Goal: Information Seeking & Learning: Learn about a topic

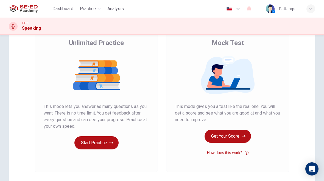
scroll to position [45, 0]
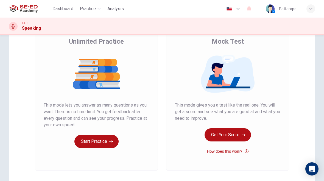
click at [241, 132] on button "Get Your Score" at bounding box center [228, 134] width 46 height 13
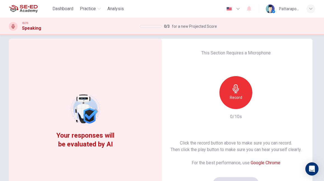
scroll to position [13, 0]
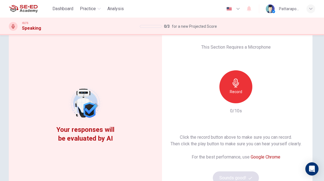
click at [237, 87] on icon "button" at bounding box center [236, 83] width 6 height 9
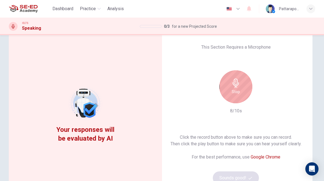
click at [239, 86] on icon "button" at bounding box center [236, 83] width 9 height 9
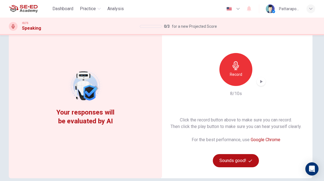
scroll to position [36, 0]
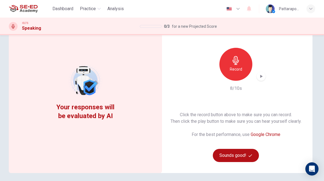
click at [248, 159] on button "Sounds good!" at bounding box center [236, 155] width 46 height 13
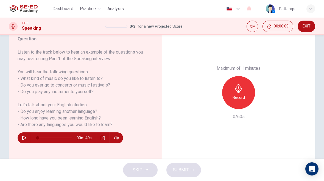
scroll to position [74, 0]
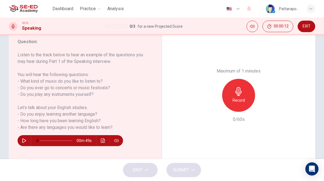
click at [23, 141] on icon "button" at bounding box center [24, 141] width 4 height 4
type input "0"
click at [240, 87] on icon "button" at bounding box center [238, 91] width 9 height 9
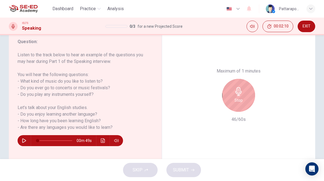
click at [238, 87] on icon "button" at bounding box center [238, 91] width 9 height 9
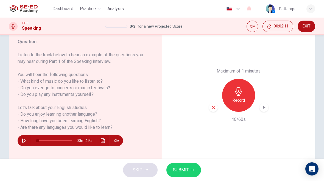
click at [188, 171] on span "SUBMIT" at bounding box center [181, 170] width 16 height 8
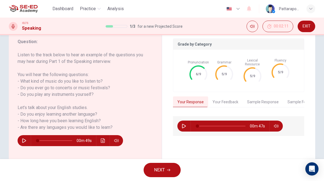
click at [169, 171] on icon "button" at bounding box center [168, 169] width 3 height 3
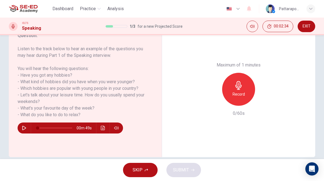
scroll to position [0, 0]
click at [239, 91] on h6 "Record" at bounding box center [239, 94] width 12 height 7
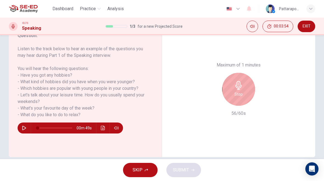
click at [239, 81] on icon "button" at bounding box center [238, 85] width 9 height 9
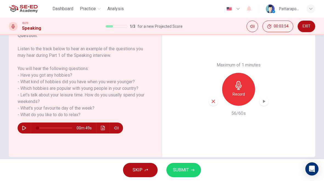
click at [191, 171] on icon "button" at bounding box center [192, 169] width 3 height 3
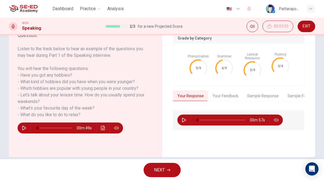
click at [162, 168] on span "NEXT" at bounding box center [159, 170] width 11 height 8
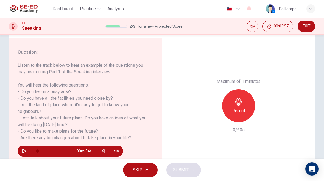
scroll to position [65, 0]
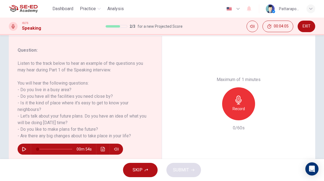
click at [27, 149] on button "button" at bounding box center [24, 149] width 9 height 11
click at [239, 96] on icon "button" at bounding box center [239, 100] width 6 height 9
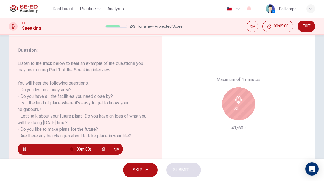
type input "0"
click at [235, 96] on icon "button" at bounding box center [238, 100] width 9 height 9
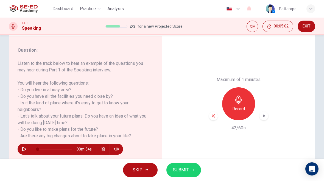
scroll to position [0, 0]
click at [194, 173] on button "SUBMIT" at bounding box center [184, 170] width 35 height 14
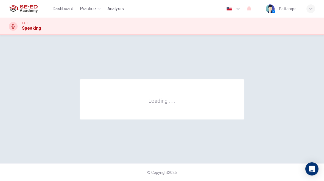
scroll to position [0, 0]
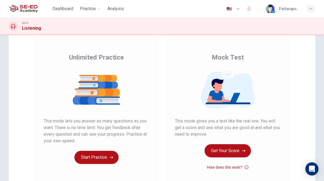
scroll to position [27, 0]
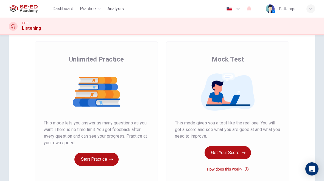
click at [233, 152] on button "Get Your Score" at bounding box center [228, 152] width 46 height 13
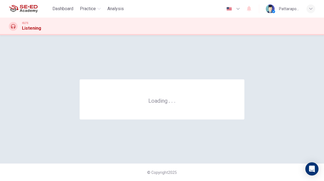
scroll to position [0, 0]
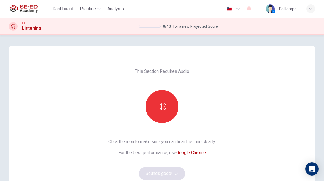
click at [171, 105] on button "button" at bounding box center [162, 106] width 33 height 33
click at [174, 173] on button "Sounds good!" at bounding box center [162, 173] width 46 height 13
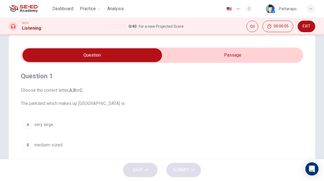
scroll to position [2, 0]
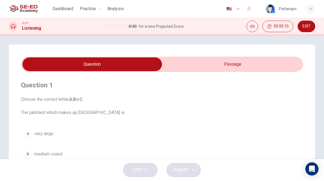
click at [254, 26] on icon "Mute" at bounding box center [252, 26] width 4 height 4
click at [255, 27] on icon "Unmute" at bounding box center [252, 26] width 4 height 3
click at [256, 63] on input "checkbox" at bounding box center [92, 64] width 424 height 14
checkbox input "true"
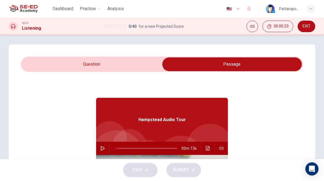
click at [103, 150] on icon "button" at bounding box center [103, 148] width 4 height 4
type input "0"
click at [134, 65] on input "checkbox" at bounding box center [232, 64] width 424 height 14
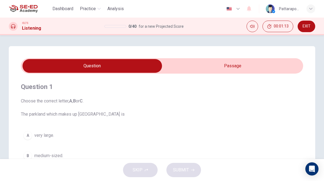
scroll to position [0, 0]
click at [231, 63] on input "checkbox" at bounding box center [92, 66] width 424 height 14
checkbox input "true"
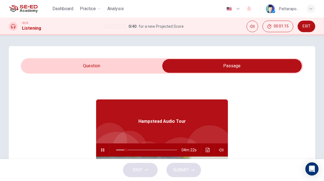
type input "17"
click at [124, 63] on input "checkbox" at bounding box center [232, 66] width 424 height 14
checkbox input "false"
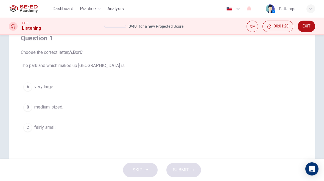
scroll to position [50, 0]
click at [29, 88] on div "A" at bounding box center [27, 85] width 9 height 9
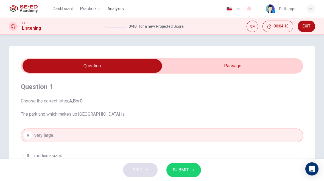
scroll to position [0, 0]
type input "72"
click at [242, 67] on input "checkbox" at bounding box center [92, 66] width 424 height 14
checkbox input "true"
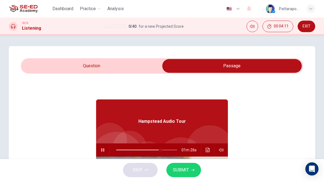
type input "73"
click at [134, 72] on input "checkbox" at bounding box center [232, 66] width 424 height 14
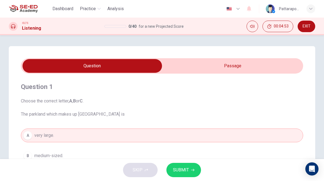
click at [181, 173] on span "SUBMIT" at bounding box center [181, 170] width 16 height 8
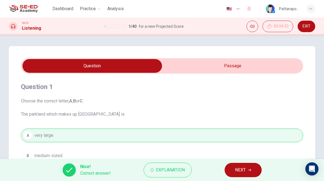
click at [251, 169] on icon "button" at bounding box center [249, 169] width 3 height 3
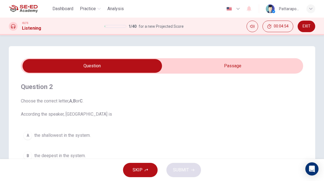
click at [245, 72] on input "checkbox" at bounding box center [92, 66] width 424 height 14
checkbox input "true"
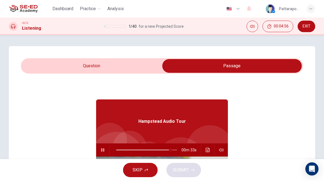
type input "90"
click at [122, 66] on input "checkbox" at bounding box center [232, 66] width 424 height 14
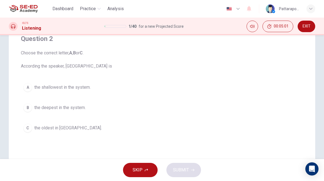
scroll to position [47, 0]
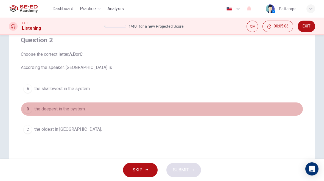
click at [32, 107] on div "B" at bounding box center [27, 109] width 9 height 9
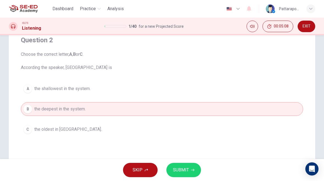
click at [189, 173] on button "SUBMIT" at bounding box center [184, 170] width 35 height 14
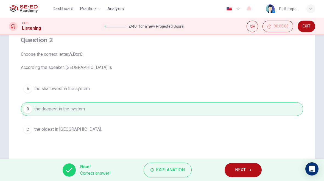
click at [245, 173] on span "NEXT" at bounding box center [240, 170] width 11 height 8
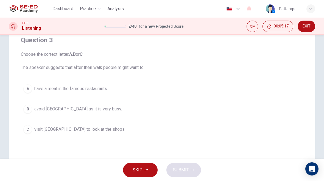
click at [79, 128] on span "visit [GEOGRAPHIC_DATA] to look at the shops." at bounding box center [79, 129] width 91 height 7
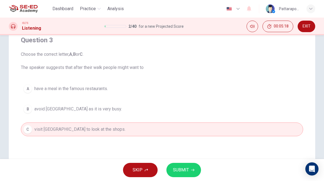
click at [193, 171] on icon "button" at bounding box center [192, 170] width 3 height 2
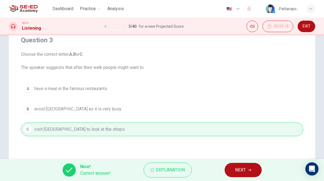
click at [249, 168] on button "NEXT" at bounding box center [243, 170] width 37 height 14
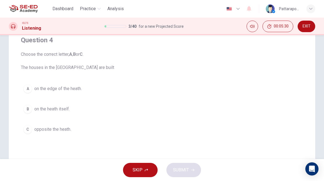
click at [86, 91] on button "A on the edge of the heath." at bounding box center [162, 89] width 283 height 14
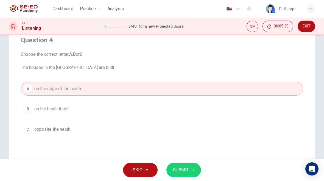
click at [188, 173] on span "SUBMIT" at bounding box center [181, 170] width 16 height 8
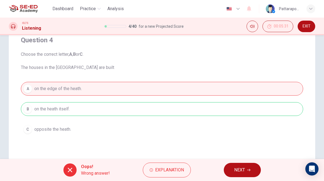
click at [243, 174] on button "NEXT" at bounding box center [242, 170] width 37 height 14
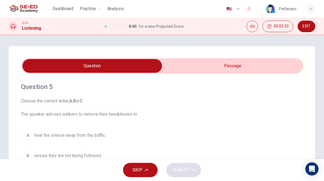
scroll to position [0, 0]
click at [248, 61] on input "checkbox" at bounding box center [92, 66] width 424 height 14
checkbox input "true"
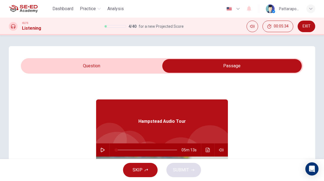
click at [104, 150] on icon "button" at bounding box center [103, 150] width 4 height 4
type input "0"
click at [121, 65] on input "checkbox" at bounding box center [232, 66] width 424 height 14
checkbox input "false"
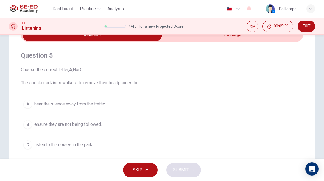
scroll to position [32, 0]
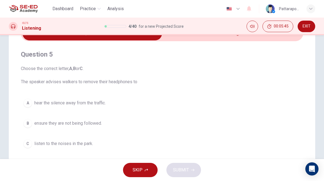
click at [41, 149] on button "C listen to the noises in the park." at bounding box center [162, 144] width 283 height 14
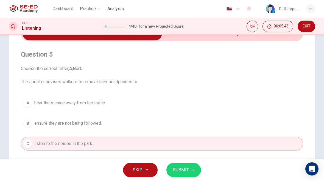
click at [184, 168] on span "SUBMIT" at bounding box center [181, 170] width 16 height 8
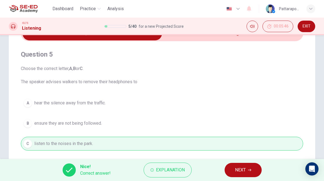
click at [252, 170] on button "NEXT" at bounding box center [243, 170] width 37 height 14
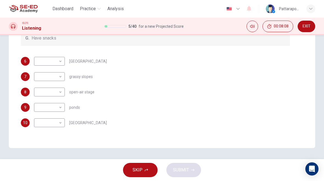
scroll to position [119, 0]
click at [59, 106] on body "This site uses cookies, as explained in our Privacy Policy . If you agree to th…" at bounding box center [162, 90] width 324 height 181
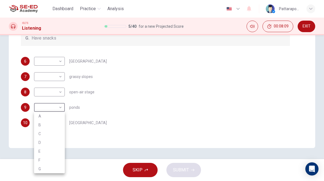
click at [48, 133] on li "C" at bounding box center [49, 133] width 31 height 9
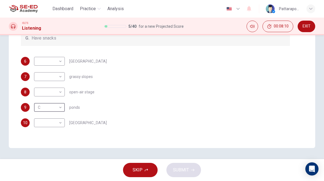
type input "C"
click at [56, 91] on body "This site uses cookies, as explained in our Privacy Policy . If you agree to th…" at bounding box center [162, 90] width 324 height 181
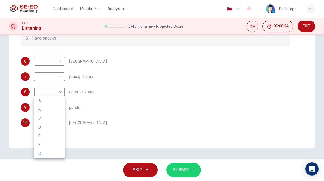
click at [50, 135] on li "E" at bounding box center [49, 136] width 31 height 9
type input "E"
click at [55, 79] on body "This site uses cookies, as explained in our Privacy Policy . If you agree to th…" at bounding box center [162, 90] width 324 height 181
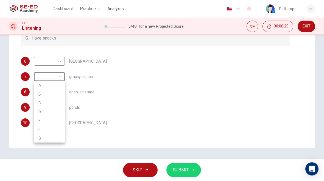
click at [324, 86] on div at bounding box center [162, 90] width 324 height 181
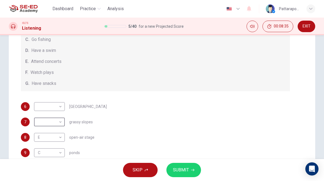
scroll to position [78, 0]
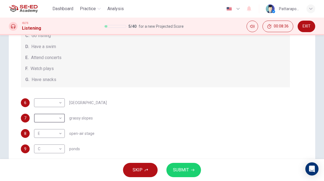
click at [53, 122] on body "This site uses cookies, as explained in our Privacy Policy . If you agree to th…" at bounding box center [162, 90] width 324 height 181
click at [51, 119] on li "A" at bounding box center [49, 119] width 31 height 9
type input "A"
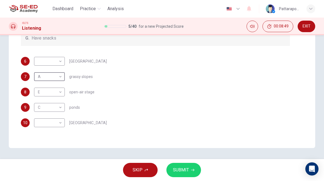
scroll to position [119, 0]
click at [58, 124] on body "This site uses cookies, as explained in our Privacy Policy . If you agree to th…" at bounding box center [162, 90] width 324 height 181
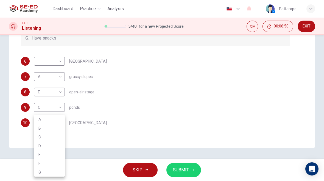
click at [53, 127] on li "B" at bounding box center [49, 128] width 31 height 9
type input "B"
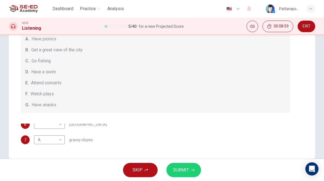
scroll to position [109, 0]
click at [57, 127] on body "This site uses cookies, as explained in our Privacy Policy . If you agree to th…" at bounding box center [162, 90] width 324 height 181
click at [53, 163] on li "F" at bounding box center [49, 163] width 31 height 9
type input "F"
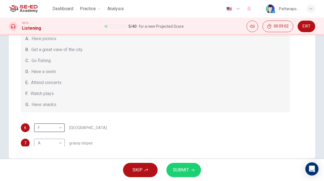
click at [186, 170] on span "SUBMIT" at bounding box center [181, 170] width 16 height 8
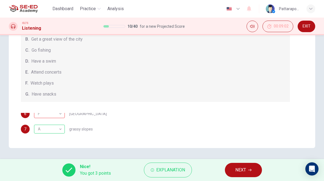
scroll to position [119, 0]
click at [253, 171] on button "NEXT" at bounding box center [243, 170] width 37 height 14
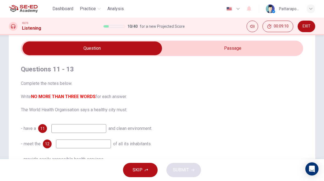
scroll to position [17, 0]
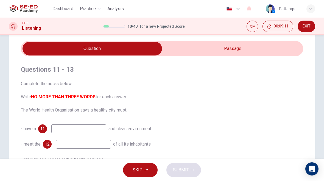
click at [251, 49] on input "checkbox" at bounding box center [92, 49] width 424 height 14
checkbox input "true"
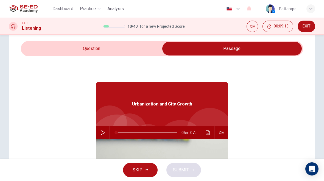
click at [103, 129] on button "button" at bounding box center [102, 132] width 9 height 13
type input "0"
click at [143, 48] on input "checkbox" at bounding box center [232, 49] width 424 height 14
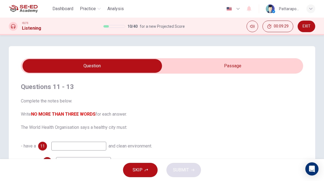
scroll to position [0, 0]
click at [239, 61] on input "checkbox" at bounding box center [92, 66] width 424 height 14
checkbox input "true"
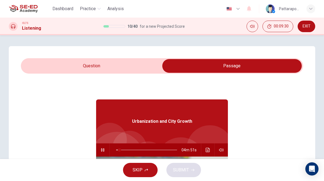
type input "6"
click at [122, 65] on input "checkbox" at bounding box center [232, 66] width 424 height 14
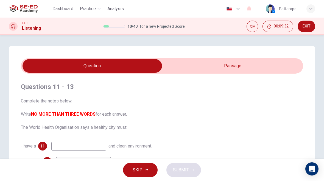
click at [244, 63] on input "checkbox" at bounding box center [92, 66] width 424 height 14
checkbox input "true"
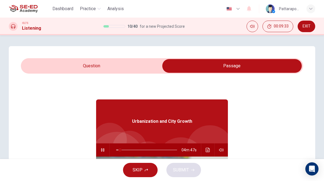
type input "7"
click at [132, 64] on input "checkbox" at bounding box center [232, 66] width 424 height 14
checkbox input "false"
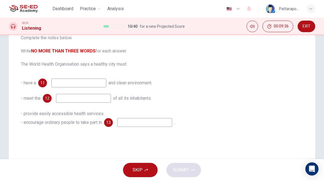
scroll to position [65, 0]
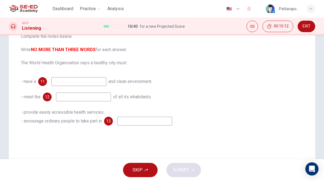
click at [309, 25] on span "EXIT" at bounding box center [307, 26] width 8 height 4
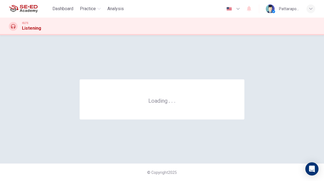
scroll to position [0, 0]
